Goal: Use online tool/utility: Utilize a website feature to perform a specific function

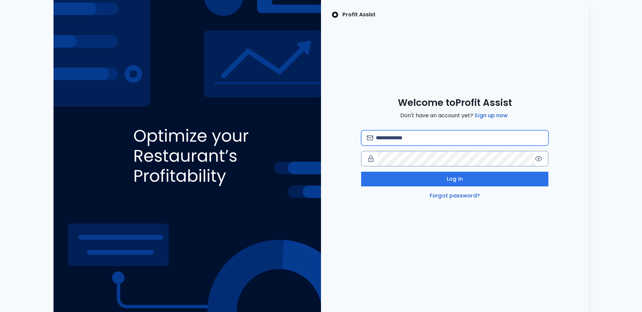
click at [413, 134] on input "email" at bounding box center [459, 138] width 167 height 15
type input "**********"
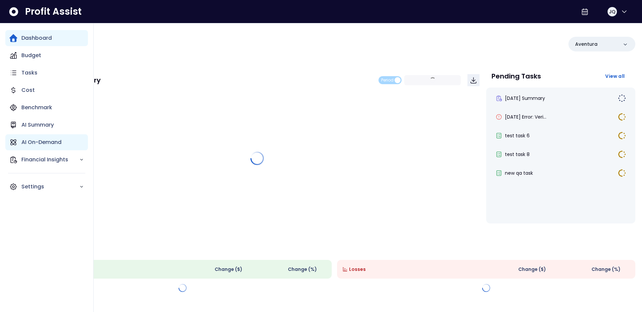
click at [61, 140] on p "AI On-Demand" at bounding box center [41, 143] width 40 height 8
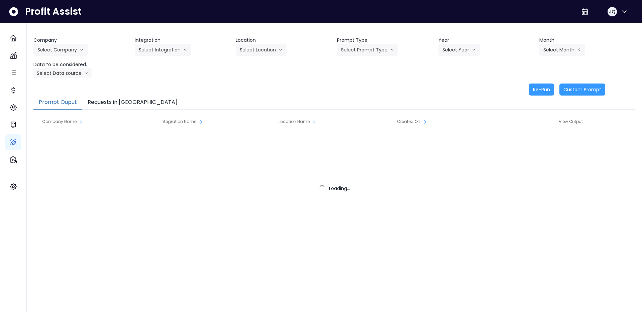
click at [101, 101] on button "Requests in [GEOGRAPHIC_DATA]" at bounding box center [132, 103] width 101 height 14
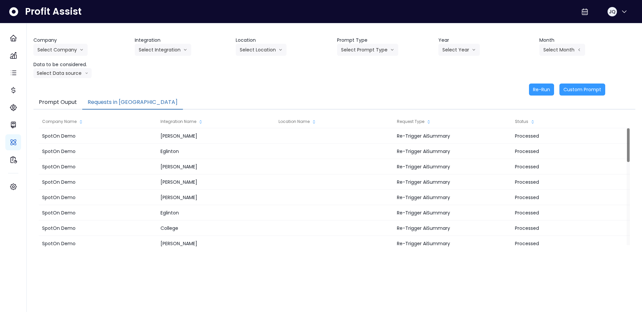
click at [72, 42] on header "Company" at bounding box center [81, 40] width 96 height 7
click at [69, 49] on button "Select Company" at bounding box center [60, 50] width 54 height 12
click at [69, 89] on span "SpotOn Demo" at bounding box center [61, 88] width 48 height 7
click at [164, 51] on button "Select Integration" at bounding box center [163, 50] width 57 height 12
click at [167, 95] on li "Queensway" at bounding box center [159, 100] width 48 height 12
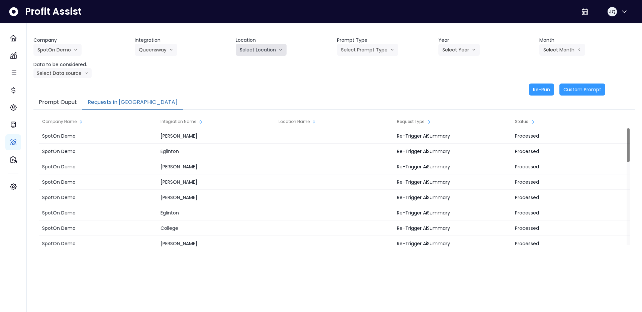
click at [277, 51] on button "Select Location" at bounding box center [261, 50] width 51 height 12
click at [270, 64] on li "All Locations" at bounding box center [253, 64] width 34 height 12
click at [372, 57] on div "Company SpotOn Demo [PERSON_NAME] Test [PERSON_NAME] Bakery SpotOn Demo TestLOC…" at bounding box center [334, 57] width 602 height 41
click at [378, 53] on button "Select Prompt Type" at bounding box center [367, 50] width 61 height 12
click at [381, 67] on li "Monthly Summary" at bounding box center [360, 64] width 46 height 12
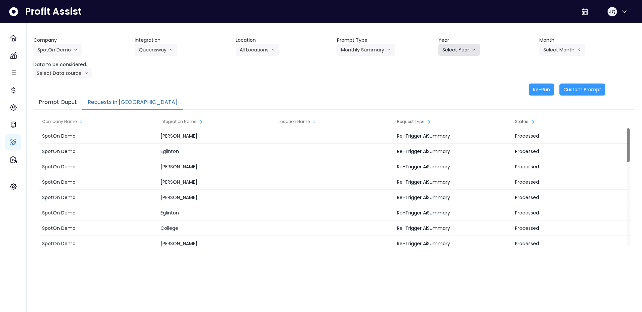
click at [461, 50] on button "Select Year" at bounding box center [459, 50] width 41 height 12
click at [453, 88] on span "2025" at bounding box center [448, 88] width 10 height 7
click at [567, 43] on header "Month" at bounding box center [588, 40] width 96 height 7
click at [565, 56] on div "Company SpotOn Demo [PERSON_NAME] Test [PERSON_NAME] Bakery SpotOn Demo TestLOC…" at bounding box center [334, 57] width 602 height 41
click at [566, 54] on button "Select Month" at bounding box center [563, 50] width 46 height 12
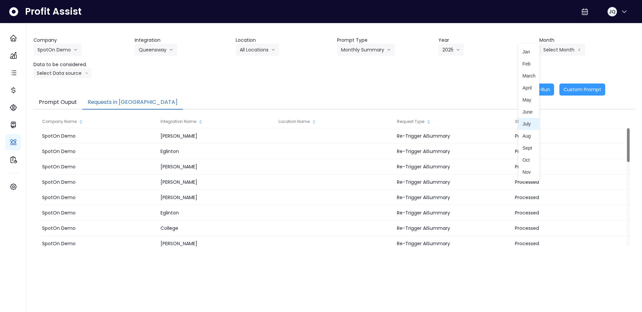
click at [534, 121] on span "July" at bounding box center [529, 124] width 13 height 7
click at [71, 74] on button "Select Data source" at bounding box center [62, 73] width 58 height 10
click at [67, 90] on li "Comparison overtime" at bounding box center [59, 86] width 53 height 12
click at [541, 92] on button "Re-Run" at bounding box center [541, 90] width 25 height 12
click at [480, 84] on div "Re-Run Custom Prompt" at bounding box center [319, 90] width 572 height 12
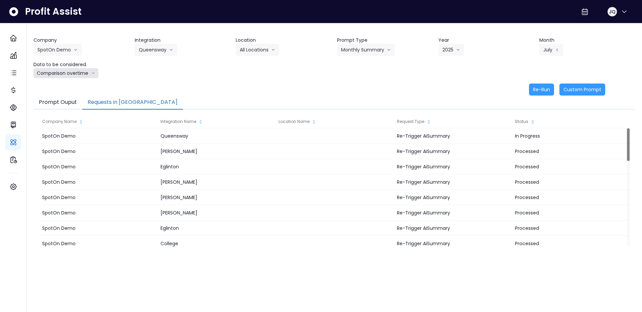
click at [92, 73] on icon "arrow down line" at bounding box center [93, 73] width 3 height 7
click at [75, 96] on span "Location Analysis" at bounding box center [59, 98] width 44 height 7
click at [187, 74] on div "Company SpotOn Demo [PERSON_NAME] Test [PERSON_NAME] Bakery SpotOn Demo TestLOC…" at bounding box center [334, 57] width 602 height 41
click at [550, 93] on button "Re-Run" at bounding box center [541, 90] width 25 height 12
click at [282, 82] on div "Company SpotOn Demo [PERSON_NAME] Test [PERSON_NAME] Bakery SpotOn Demo TestLOC…" at bounding box center [334, 66] width 602 height 59
